Goal: Complete application form

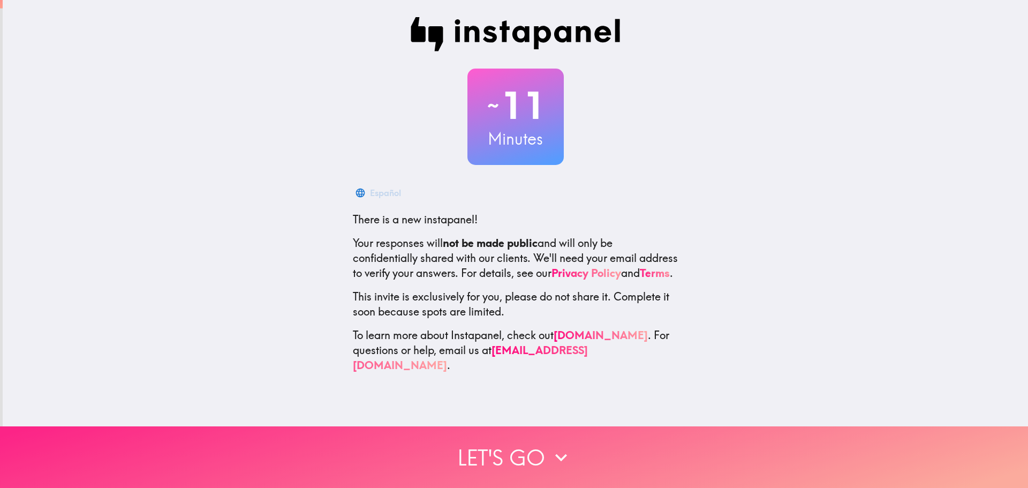
click at [502, 461] on button "Let's go" at bounding box center [514, 457] width 1028 height 62
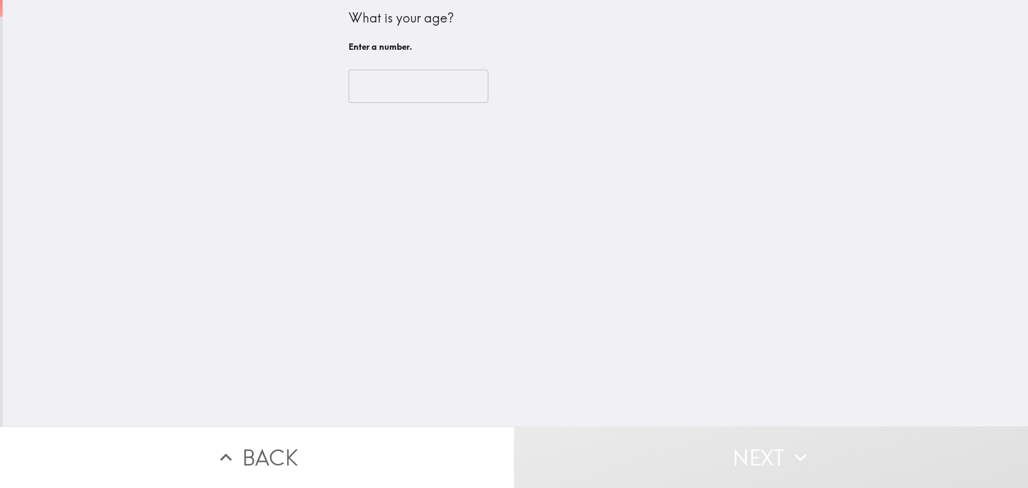
click at [414, 94] on input "number" at bounding box center [419, 86] width 140 height 33
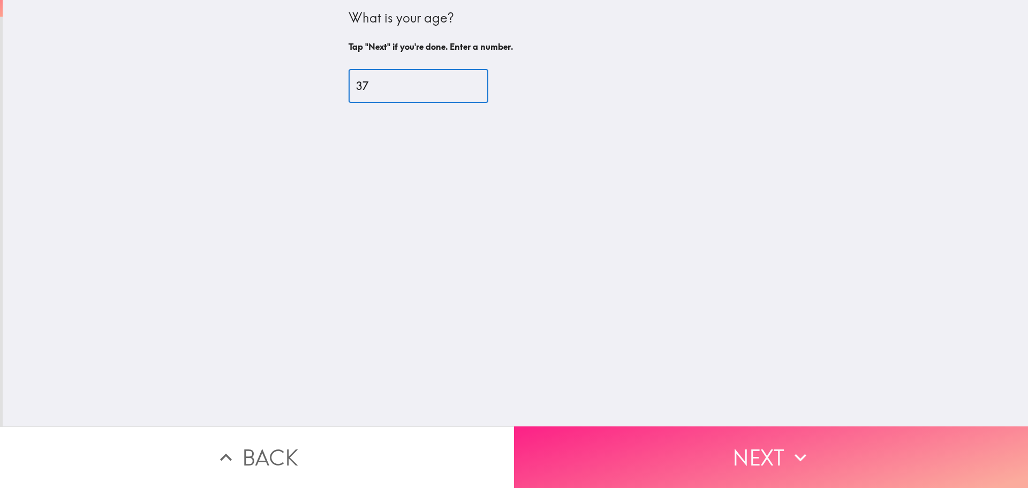
type input "37"
click at [639, 443] on button "Next" at bounding box center [771, 457] width 514 height 62
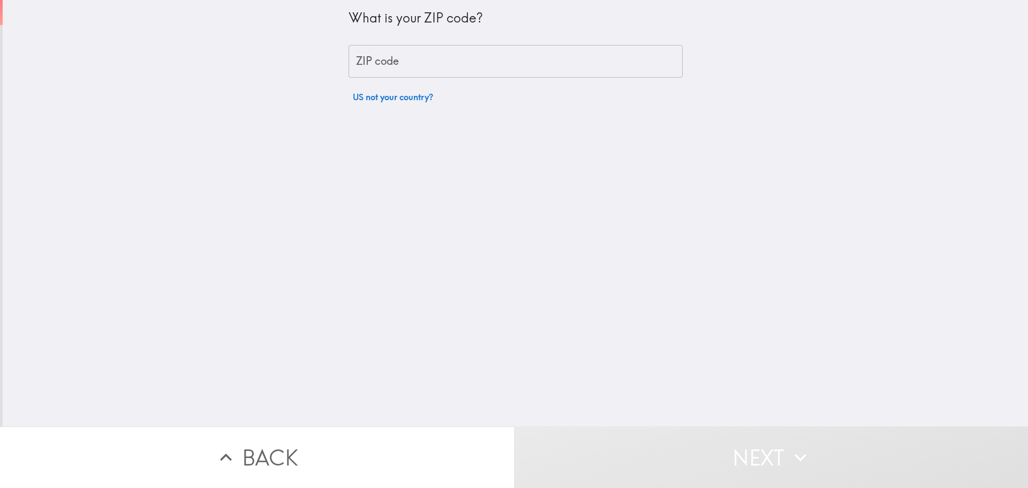
click at [385, 67] on input "ZIP code" at bounding box center [516, 61] width 334 height 33
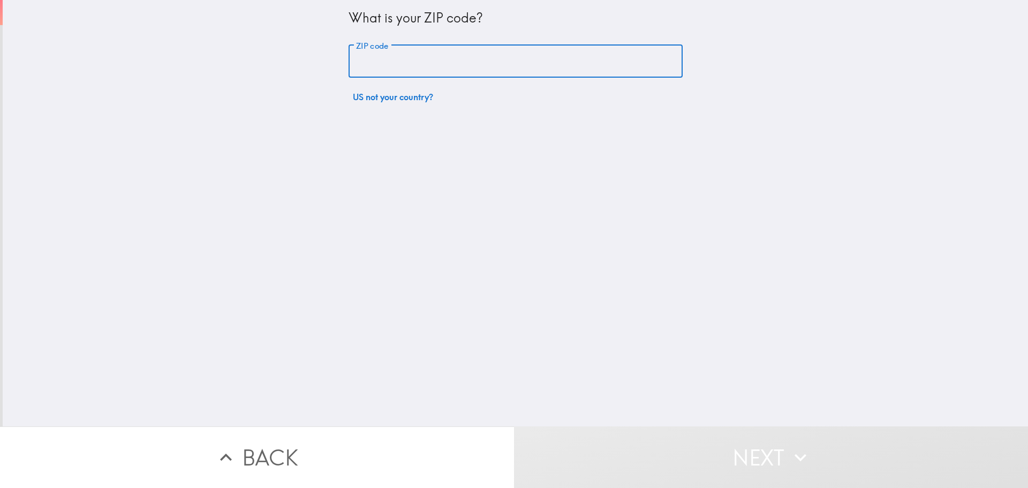
type input "80917"
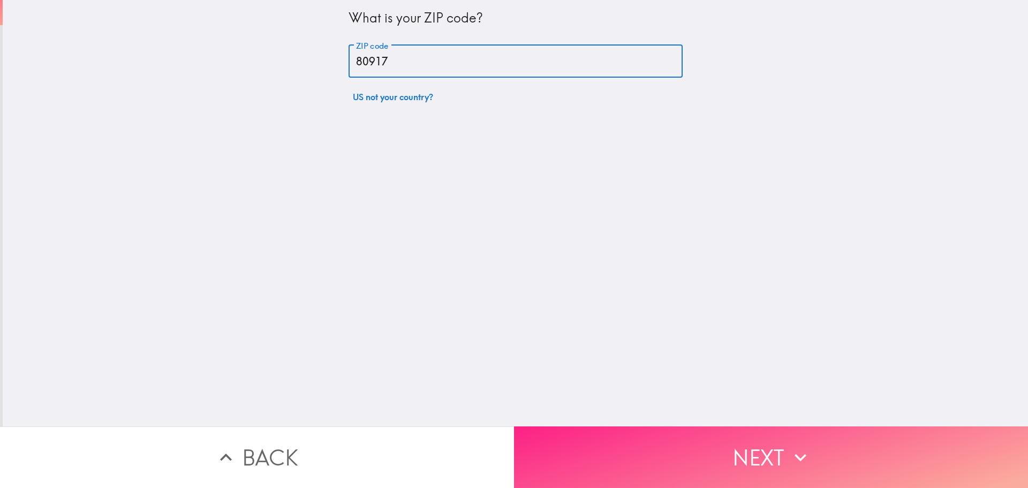
click at [720, 449] on button "Next" at bounding box center [771, 457] width 514 height 62
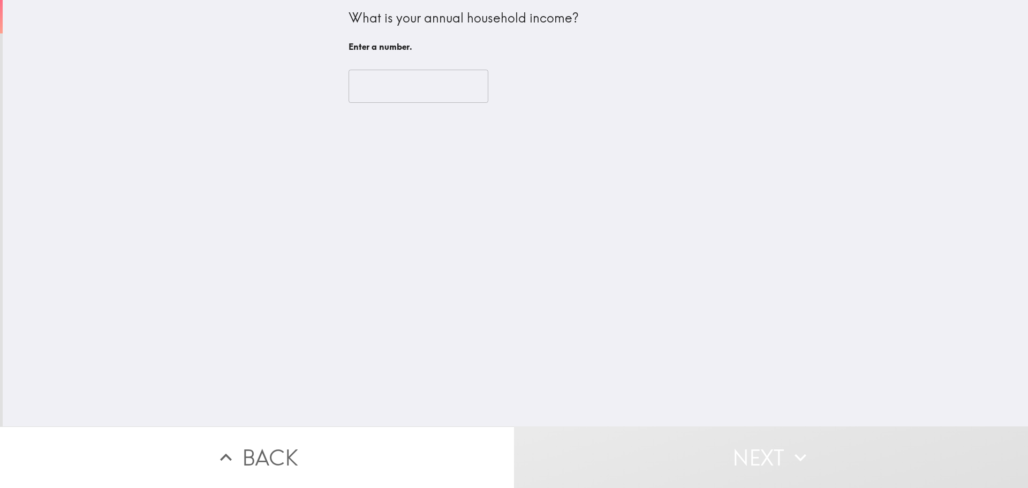
click at [415, 95] on input "number" at bounding box center [419, 86] width 140 height 33
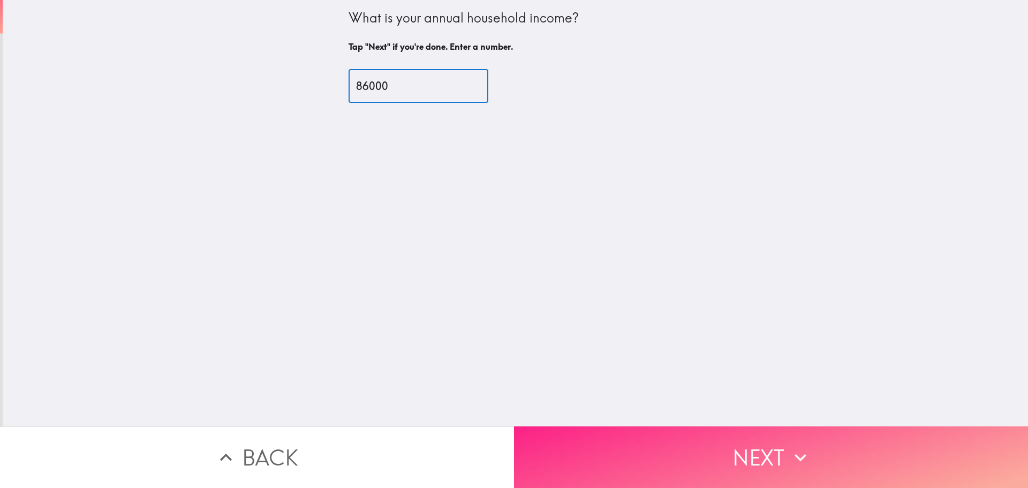
type input "86000"
click at [731, 474] on button "Next" at bounding box center [771, 457] width 514 height 62
